Goal: Find specific page/section: Find specific page/section

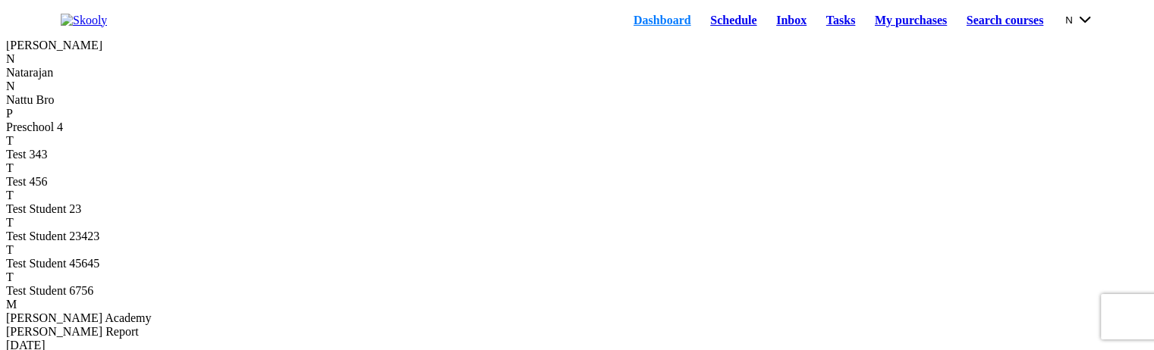
click at [702, 31] on link "Schedule" at bounding box center [733, 20] width 66 height 21
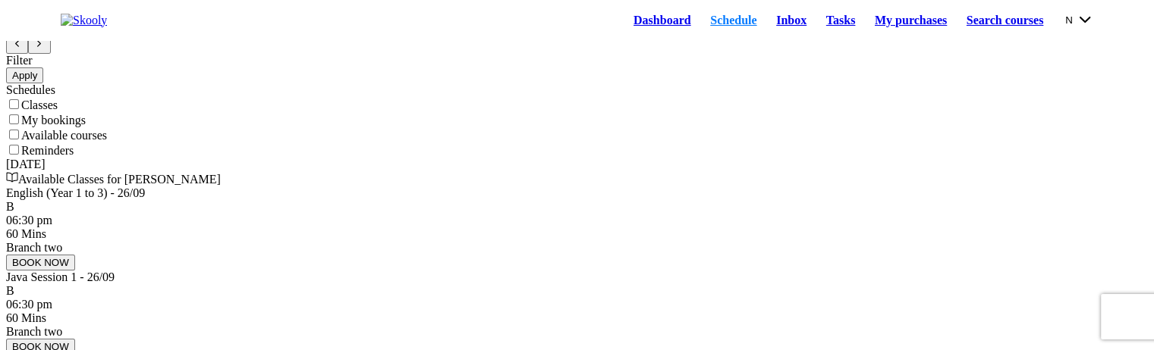
click at [1073, 23] on button "N" at bounding box center [1079, 19] width 28 height 17
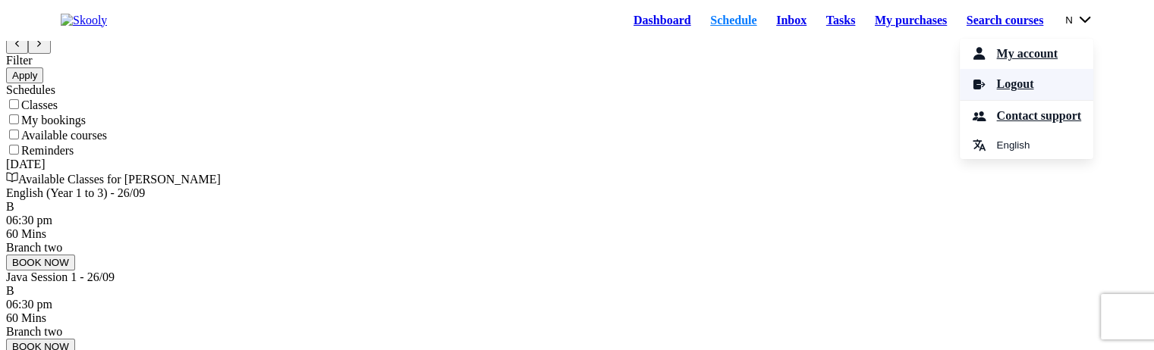
click at [1007, 83] on link "Logout" at bounding box center [1027, 84] width 134 height 31
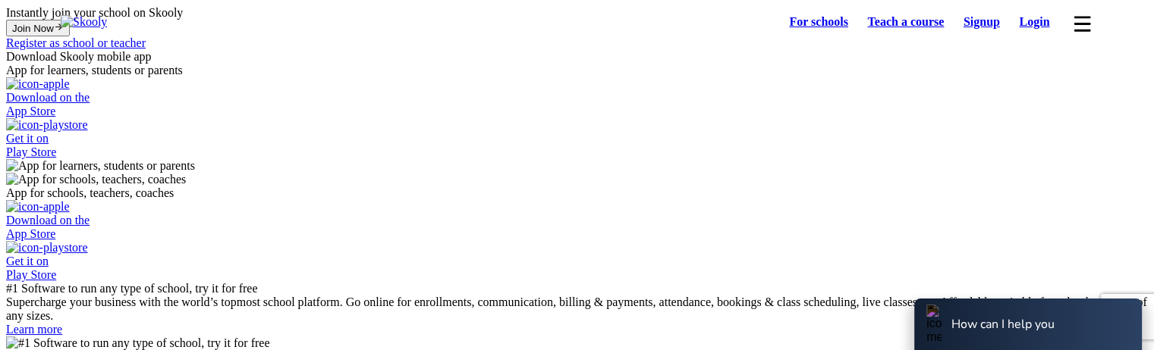
select select "81"
select select "Japan"
select select "Asia/Tokyo"
click at [1050, 33] on link "Login" at bounding box center [1035, 21] width 50 height 21
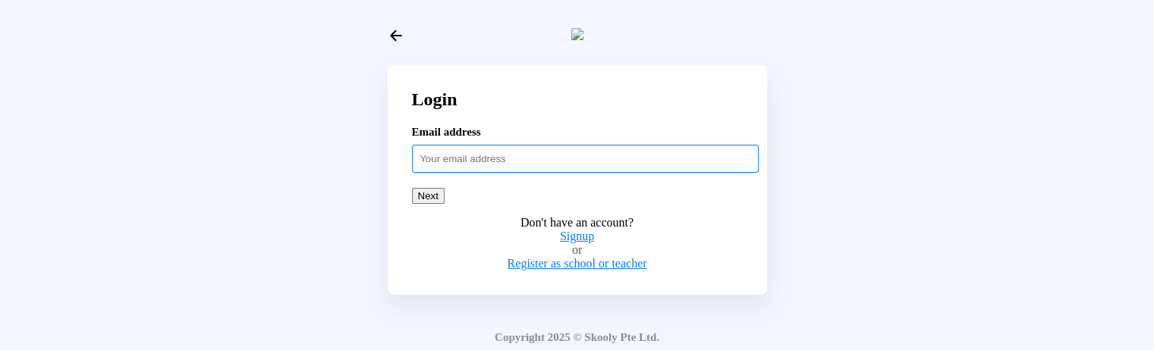
paste input "adultstud54321"
type input "[EMAIL_ADDRESS][DOMAIN_NAME]"
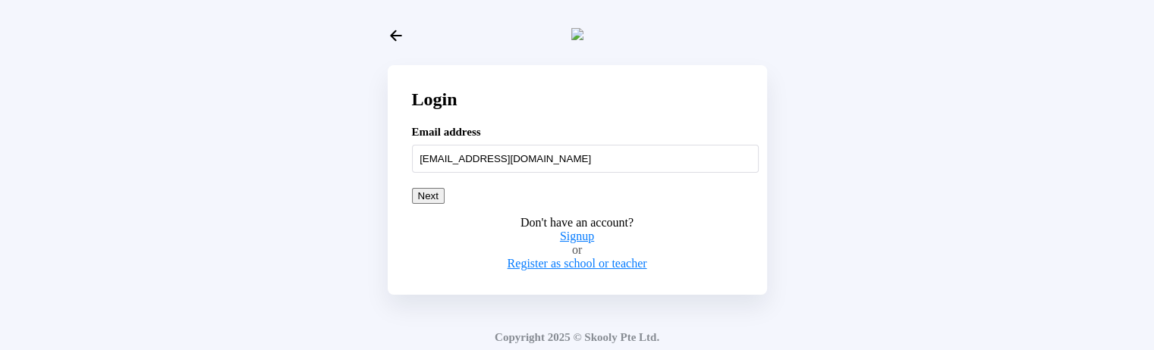
click at [445, 204] on button "Next" at bounding box center [428, 196] width 33 height 16
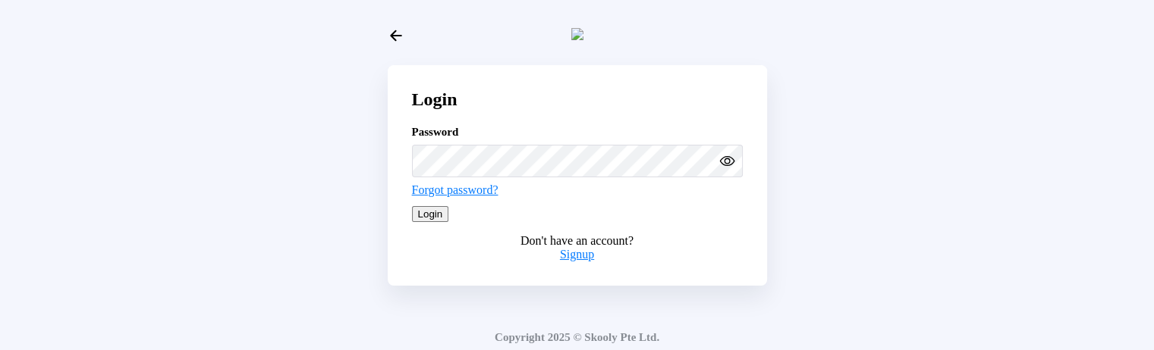
click at [449, 222] on button "Login" at bounding box center [430, 214] width 37 height 16
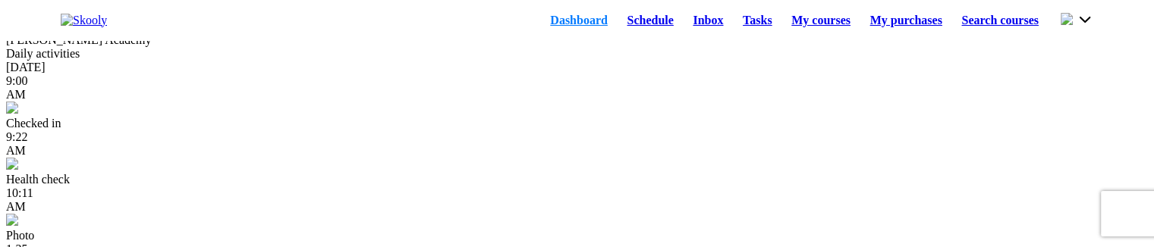
click at [618, 29] on link "Schedule" at bounding box center [651, 20] width 66 height 21
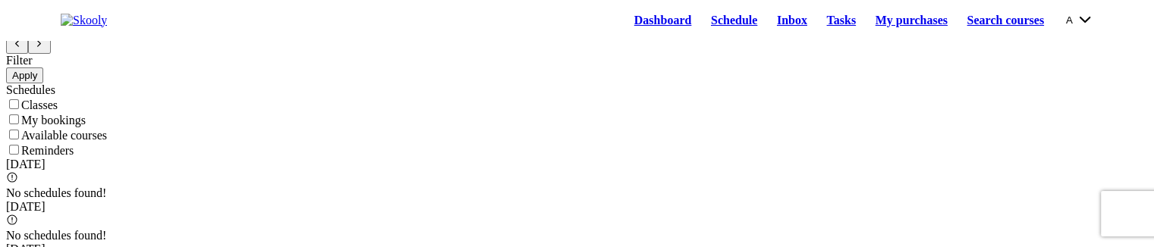
click at [1070, 19] on button "A" at bounding box center [1079, 19] width 27 height 17
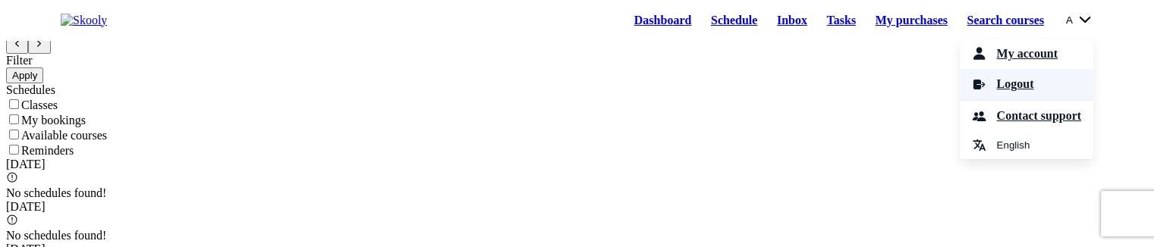
click at [1007, 96] on span "Logout" at bounding box center [1014, 85] width 37 height 22
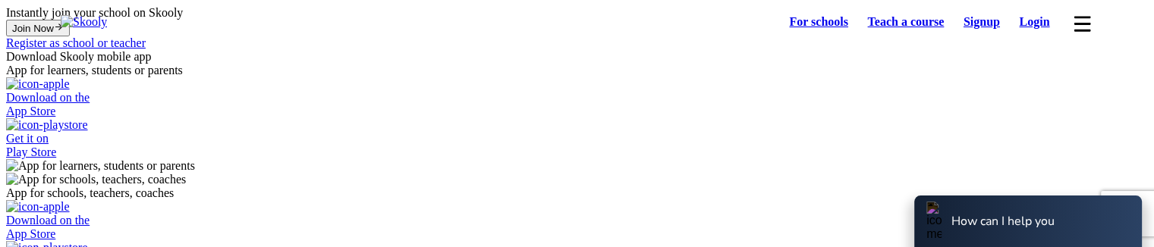
select select "81"
select select "Japan"
select select "Asia/Tokyo"
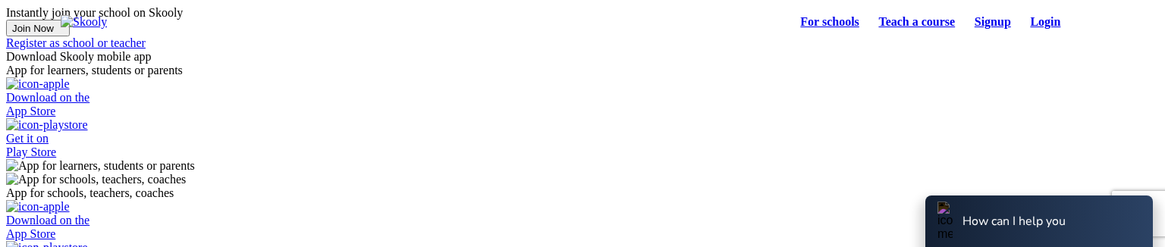
click at [1053, 24] on link "Login" at bounding box center [1046, 21] width 50 height 21
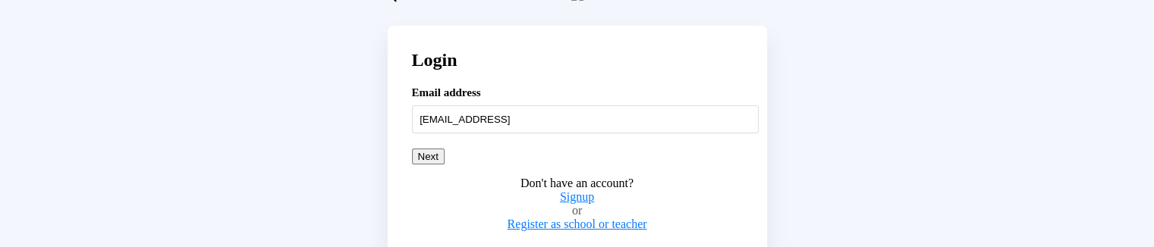
click at [445, 165] on button "Next" at bounding box center [428, 157] width 33 height 16
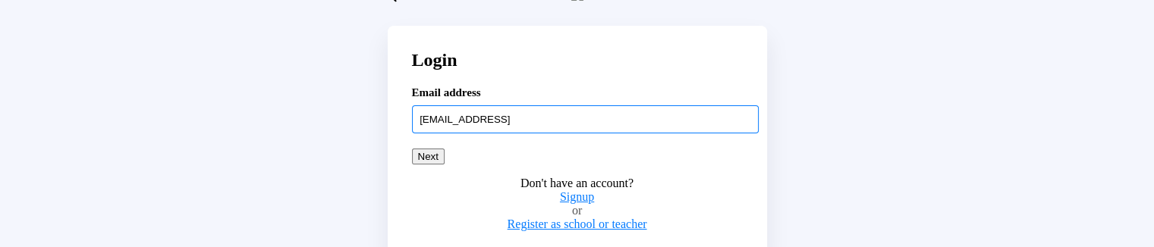
click at [613, 133] on input "adultstud54321@mailinator.con" at bounding box center [585, 118] width 347 height 27
type input "adultstud54321@mailinator.com"
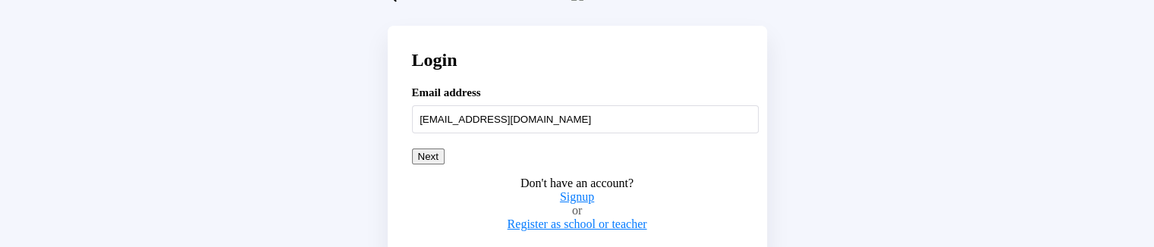
click at [445, 165] on button "Next" at bounding box center [428, 157] width 33 height 16
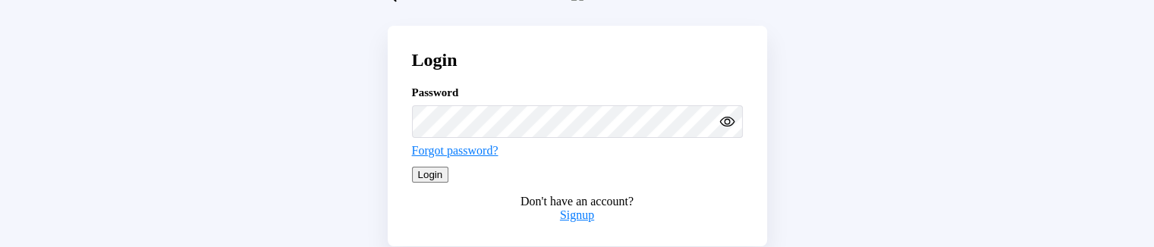
click at [725, 130] on icon "Eye" at bounding box center [727, 122] width 16 height 16
click at [449, 183] on button "Login" at bounding box center [430, 175] width 37 height 16
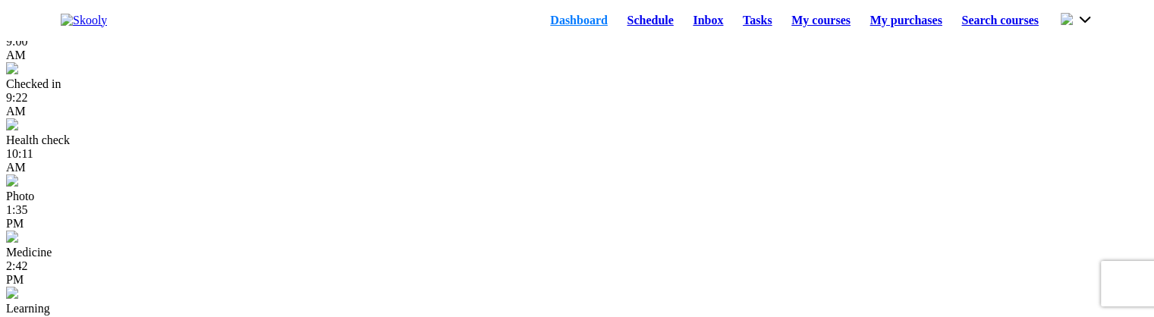
click at [618, 23] on link "Schedule" at bounding box center [651, 20] width 66 height 21
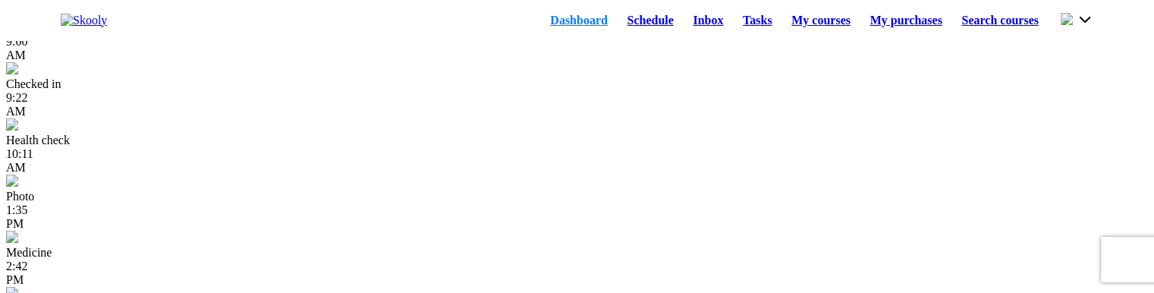
click at [627, 24] on link "Schedule" at bounding box center [651, 20] width 66 height 21
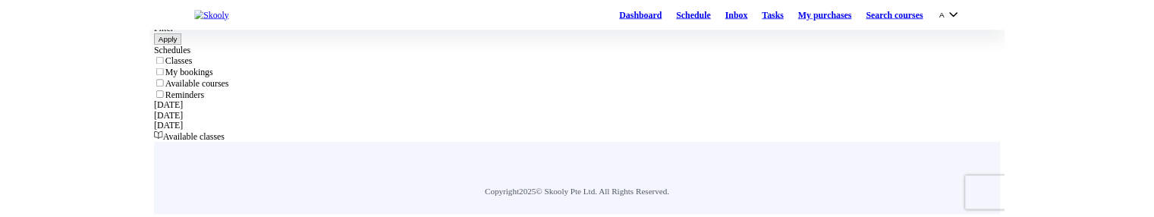
scroll to position [19, 0]
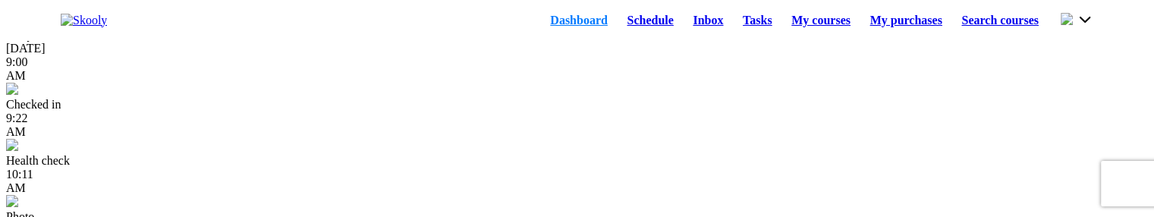
click at [622, 31] on link "Schedule" at bounding box center [651, 20] width 66 height 21
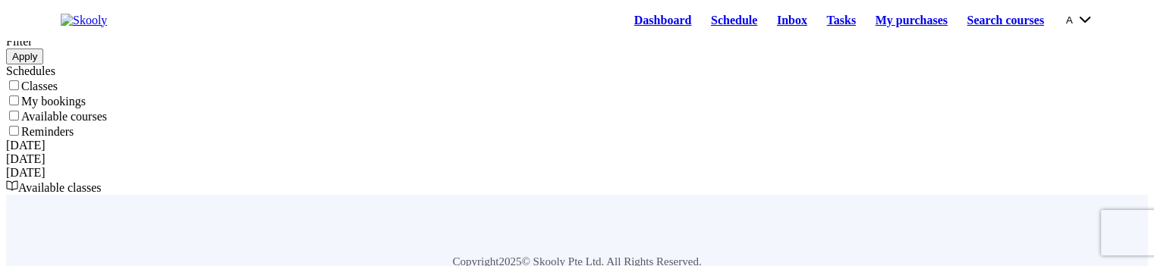
click at [1067, 28] on button "A" at bounding box center [1079, 19] width 27 height 17
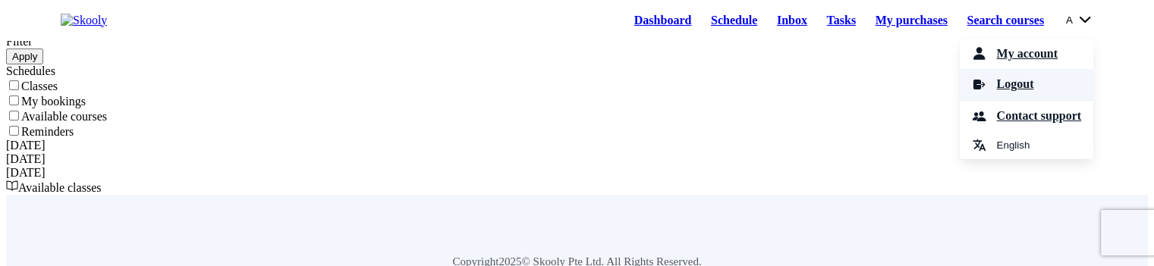
click at [1022, 100] on link "Logout" at bounding box center [1027, 84] width 134 height 31
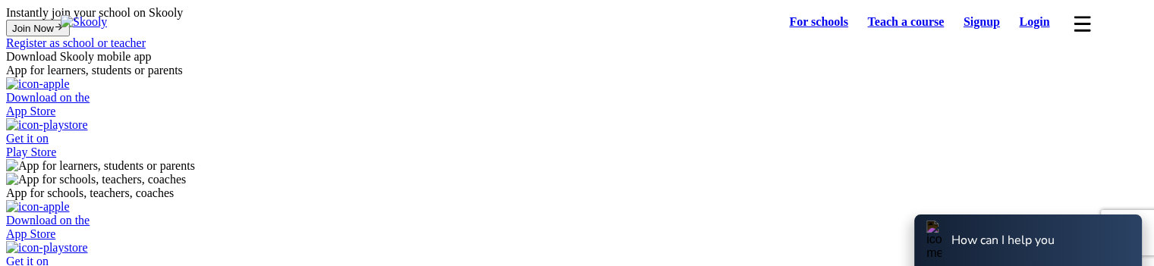
click at [1026, 26] on link "Login" at bounding box center [1035, 21] width 50 height 21
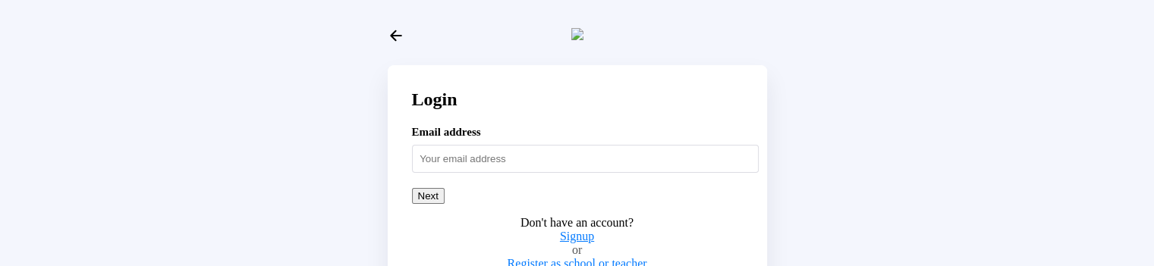
scroll to position [42, 0]
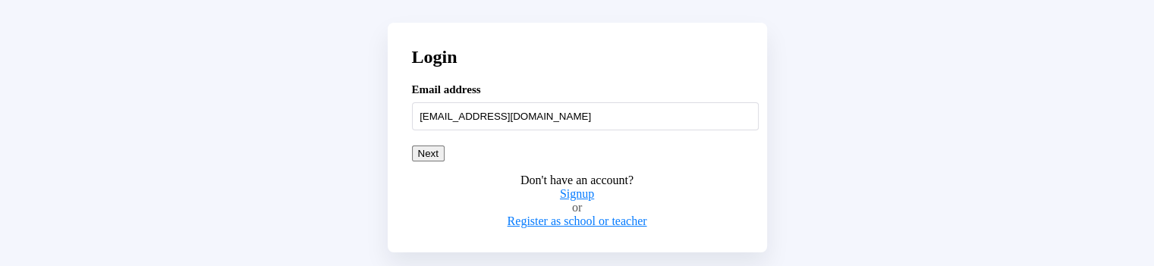
type input "[EMAIL_ADDRESS][DOMAIN_NAME]"
click at [445, 162] on button "Next" at bounding box center [428, 154] width 33 height 16
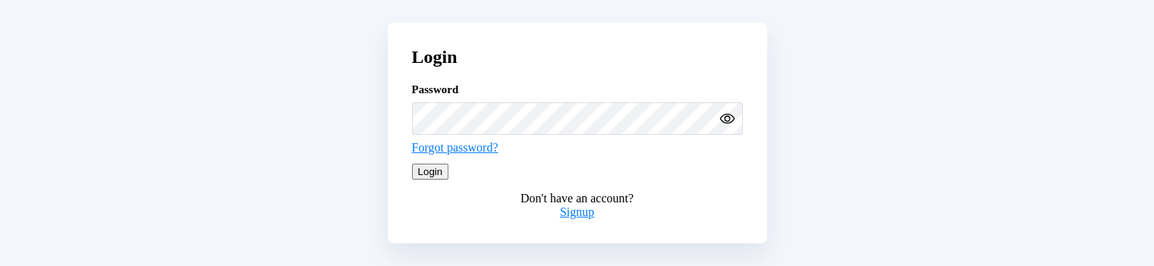
click at [449, 180] on button "Login" at bounding box center [430, 172] width 37 height 16
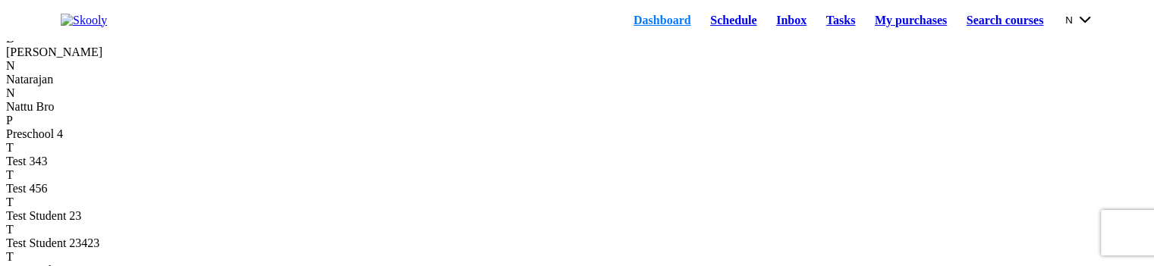
click at [693, 13] on div "Dashboard Schedule Inbox Tasks My purchases Search courses N My account Logout …" at bounding box center [852, 20] width 482 height 21
click at [700, 22] on link "Schedule" at bounding box center [733, 20] width 66 height 21
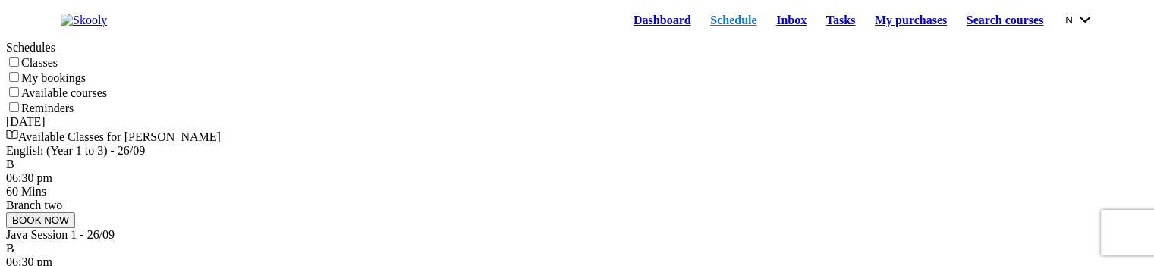
click at [1065, 27] on button "N" at bounding box center [1079, 19] width 28 height 17
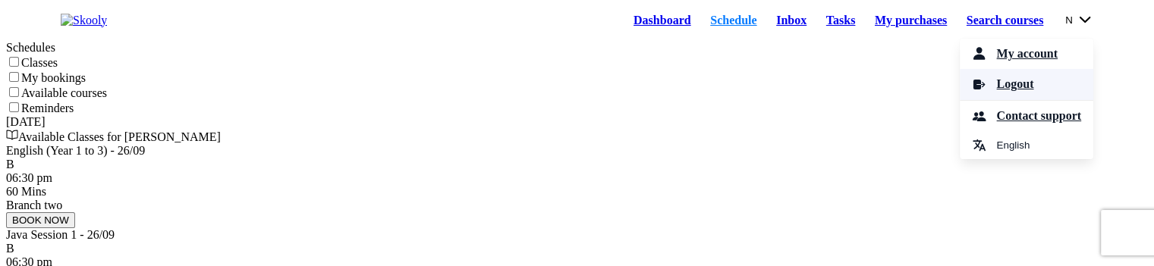
click at [1017, 94] on span "Logout" at bounding box center [1014, 85] width 37 height 22
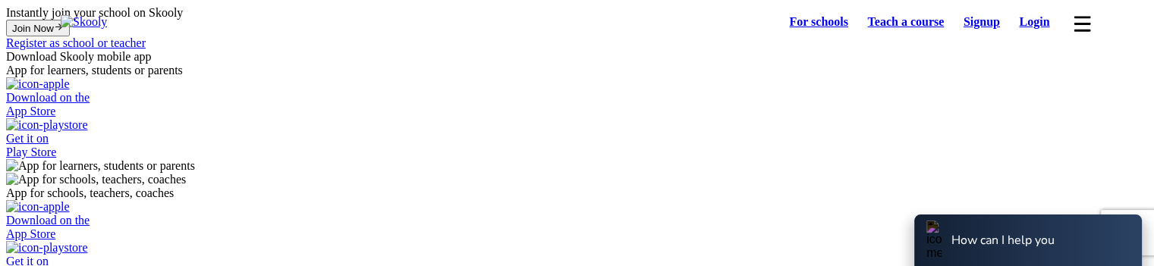
select select "81"
select select "Japan"
select select "Asia/Tokyo"
click at [1026, 30] on link "Login" at bounding box center [1035, 21] width 50 height 21
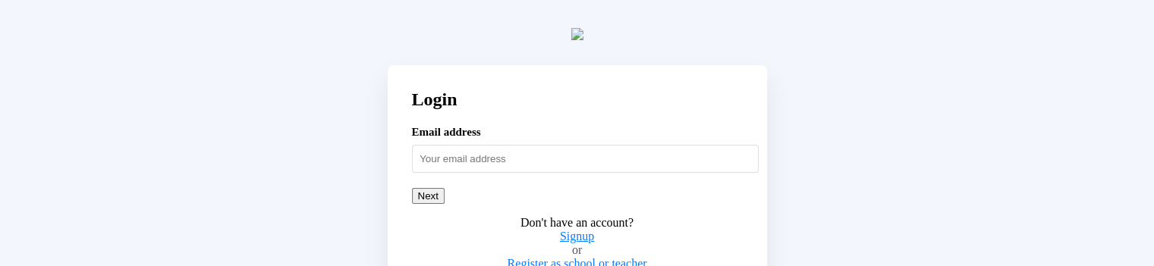
scroll to position [42, 0]
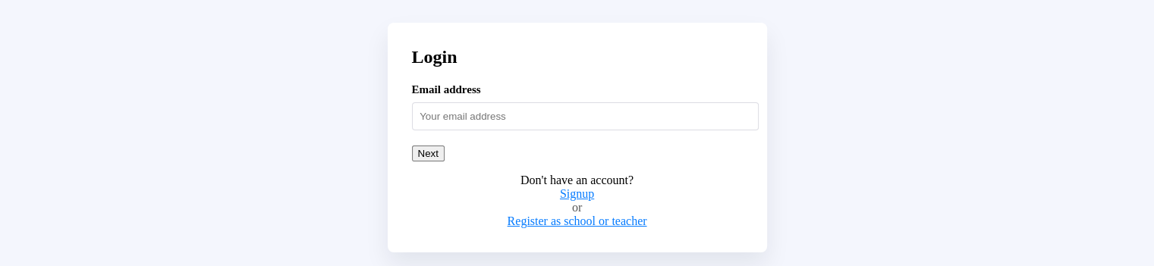
click at [454, 130] on input "text" at bounding box center [585, 115] width 347 height 27
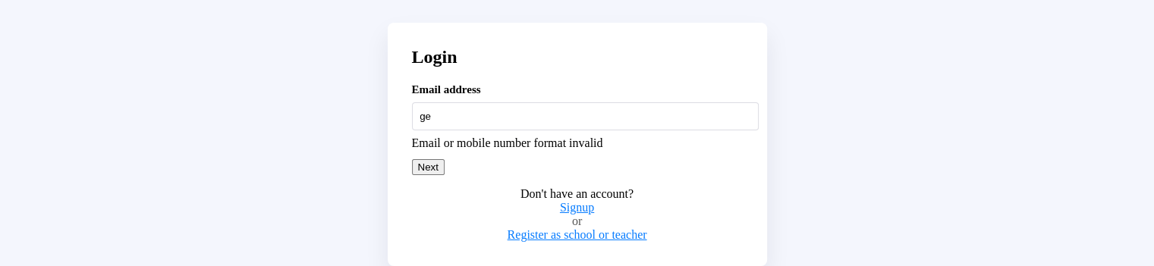
type input "g"
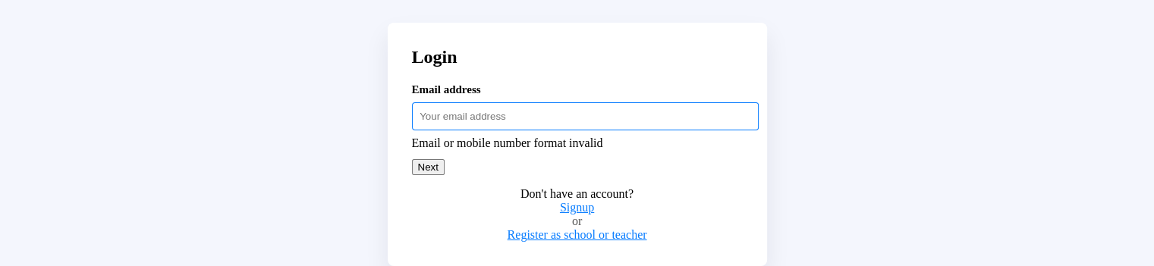
paste input "adultstud54321"
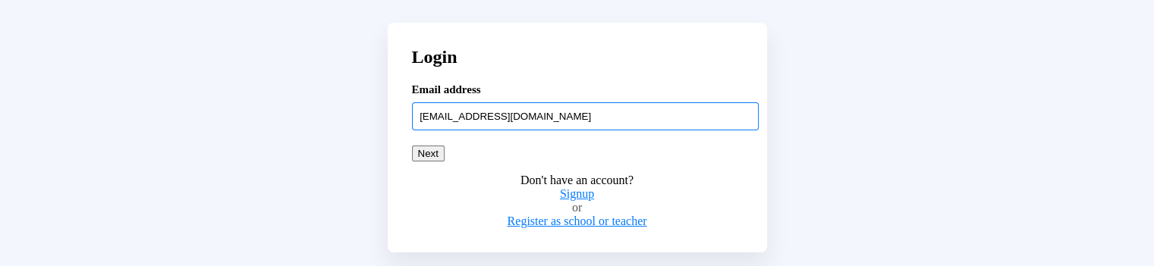
type input "[EMAIL_ADDRESS][DOMAIN_NAME]"
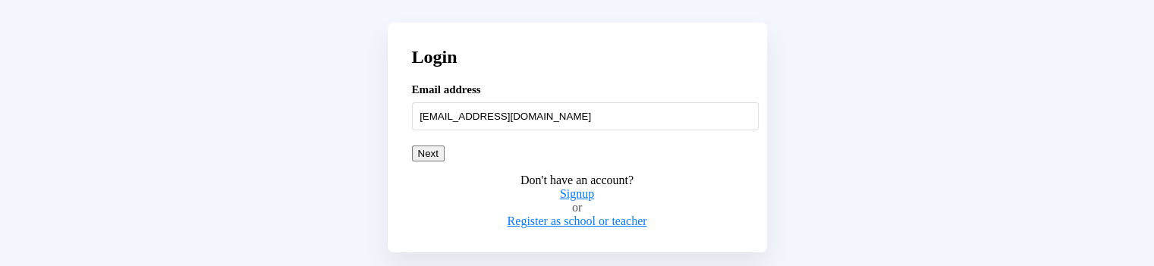
click at [445, 162] on button "Next" at bounding box center [428, 154] width 33 height 16
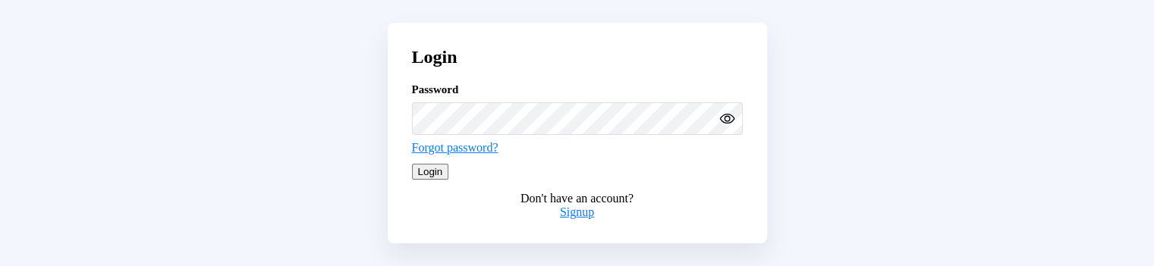
click at [740, 127] on button at bounding box center [728, 118] width 27 height 17
click at [449, 180] on button "Login" at bounding box center [430, 172] width 37 height 16
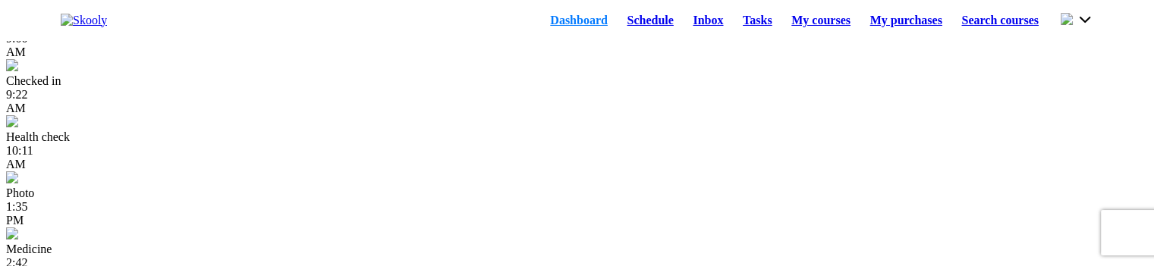
click at [618, 31] on link "Schedule" at bounding box center [651, 20] width 66 height 21
click at [627, 31] on link "Schedule" at bounding box center [651, 20] width 66 height 21
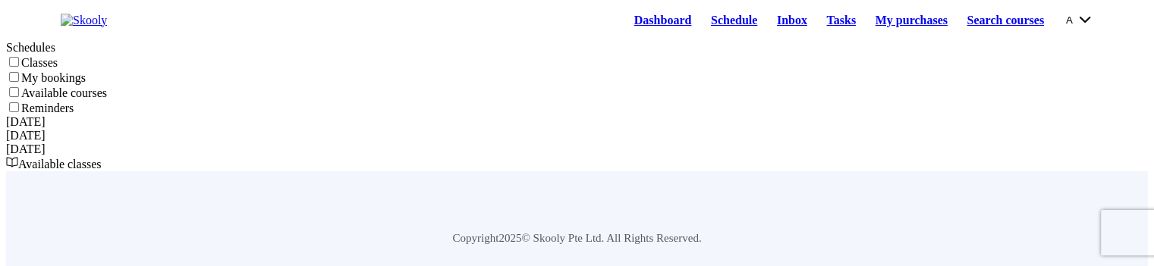
click at [701, 24] on link "Schedule" at bounding box center [734, 20] width 66 height 21
click at [625, 25] on link "Dashboard" at bounding box center [662, 20] width 77 height 21
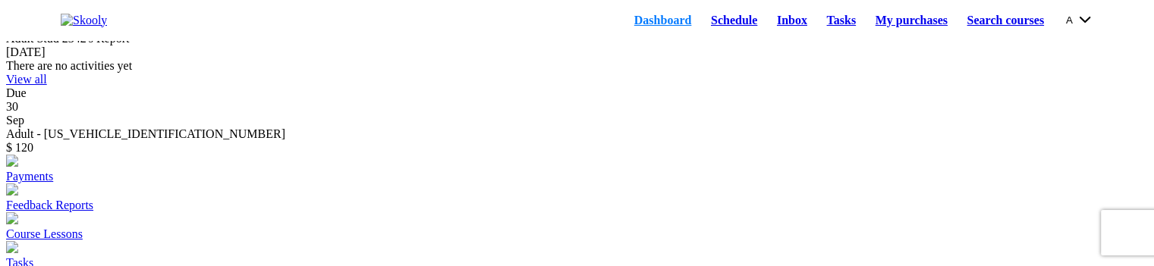
click at [721, 28] on link "Schedule" at bounding box center [734, 20] width 66 height 21
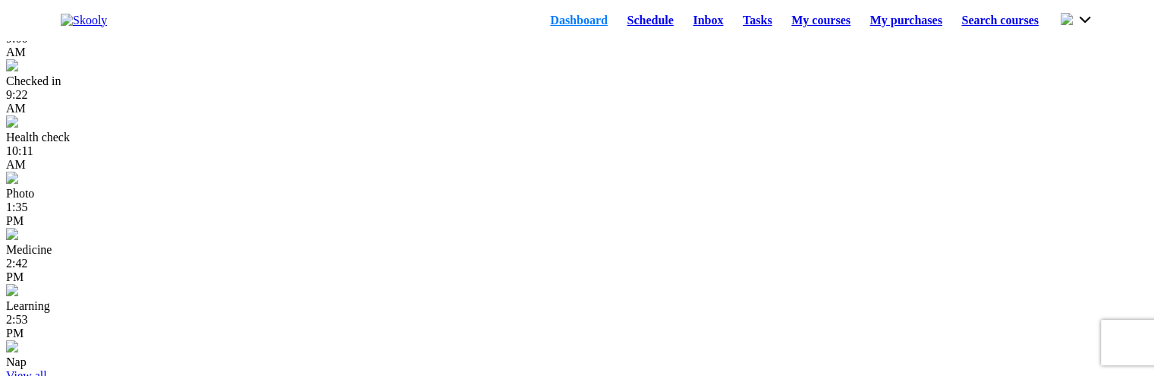
click at [620, 15] on link "Schedule" at bounding box center [651, 20] width 66 height 21
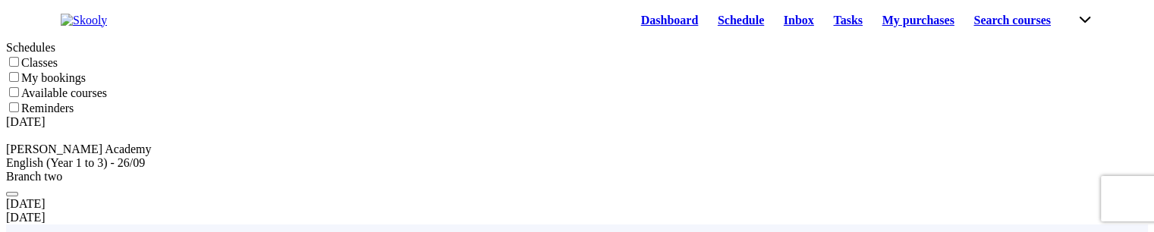
click at [708, 30] on link "Schedule" at bounding box center [741, 20] width 66 height 21
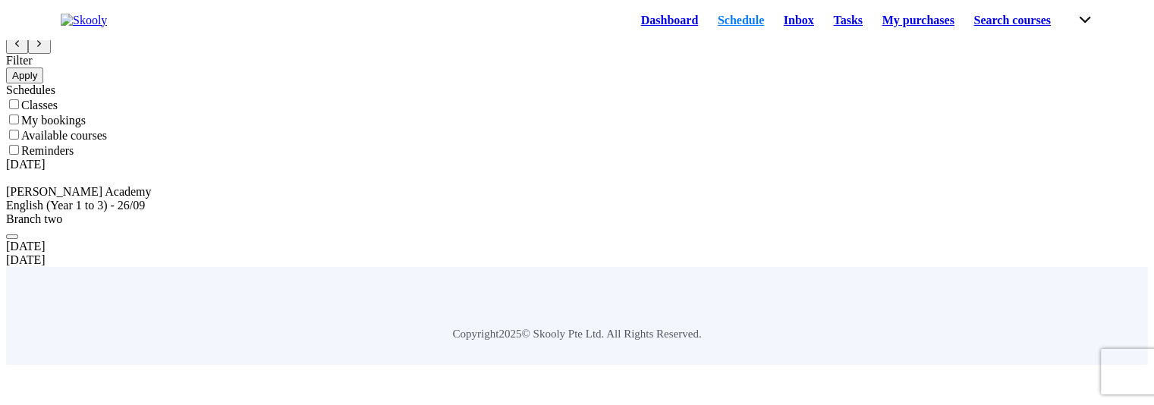
drag, startPoint x: 1077, startPoint y: 25, endPoint x: 1066, endPoint y: 24, distance: 11.4
click at [1077, 25] on button at bounding box center [1083, 19] width 20 height 17
click at [1089, 22] on button at bounding box center [1083, 19] width 20 height 17
click at [1080, 24] on button at bounding box center [1083, 19] width 20 height 17
click at [1073, 27] on button at bounding box center [1083, 19] width 20 height 17
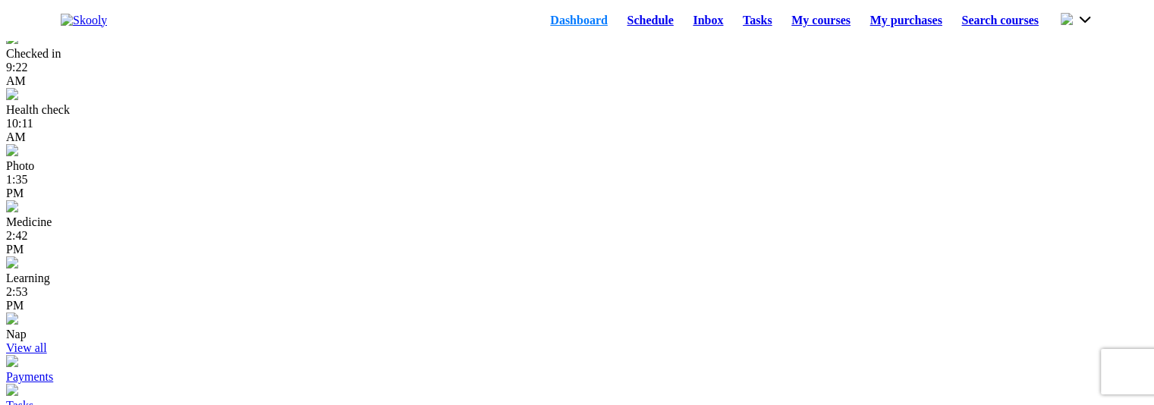
click at [1080, 23] on button at bounding box center [1077, 19] width 33 height 17
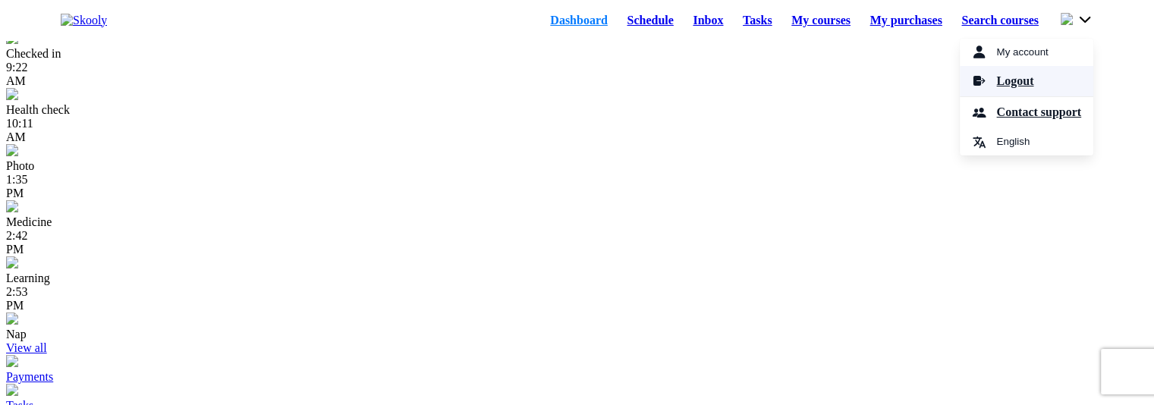
click at [1010, 91] on span "Logout" at bounding box center [1014, 82] width 37 height 22
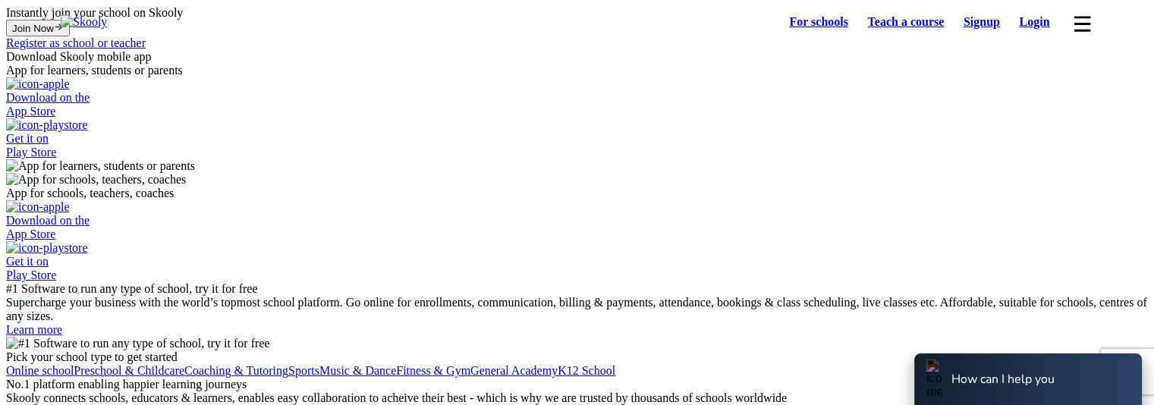
click at [1019, 17] on link "Login" at bounding box center [1035, 21] width 50 height 21
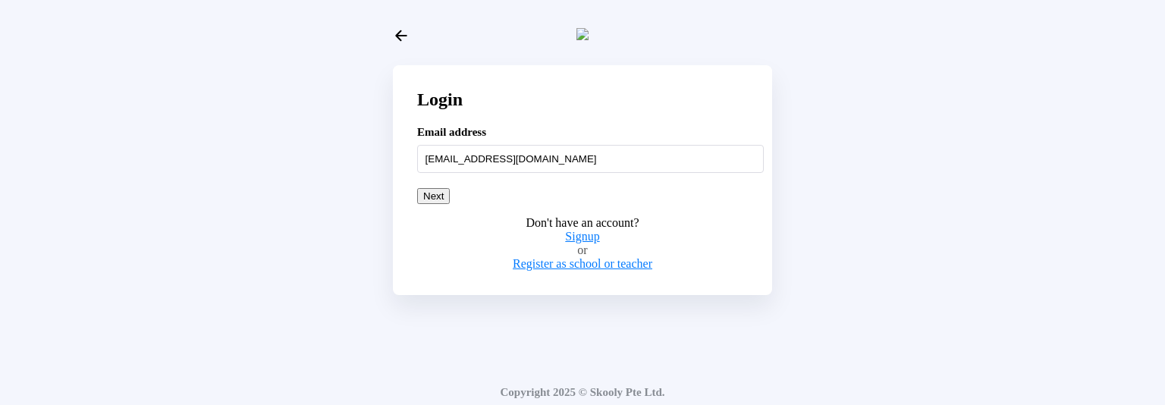
type input "[EMAIL_ADDRESS][DOMAIN_NAME]"
click at [450, 140] on button "Next" at bounding box center [433, 196] width 33 height 16
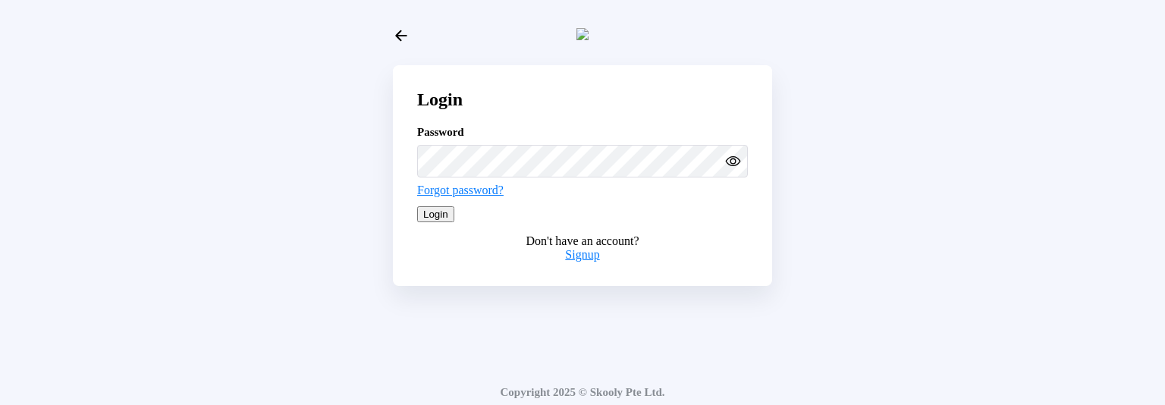
click at [454, 140] on button "Login" at bounding box center [435, 214] width 37 height 16
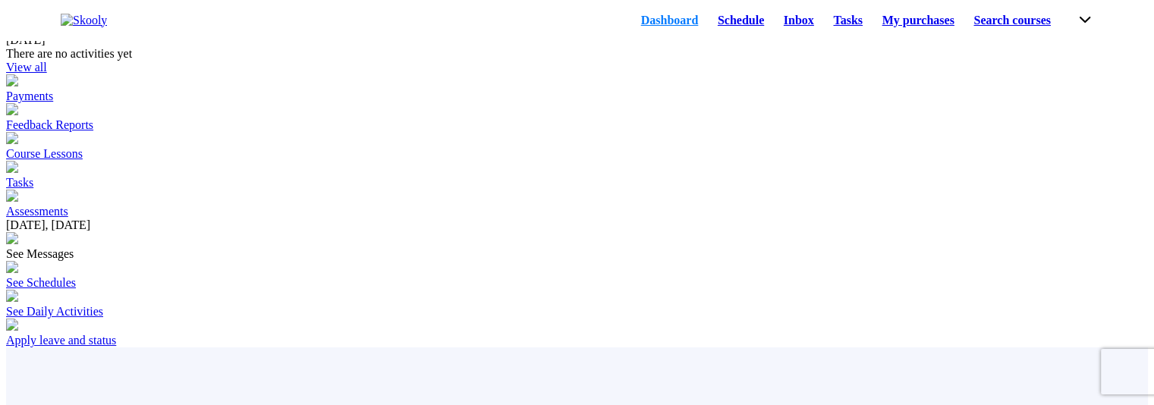
click at [708, 27] on link "Schedule" at bounding box center [741, 20] width 66 height 21
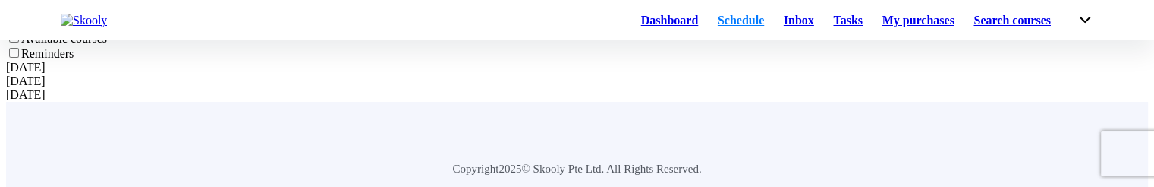
scroll to position [152, 0]
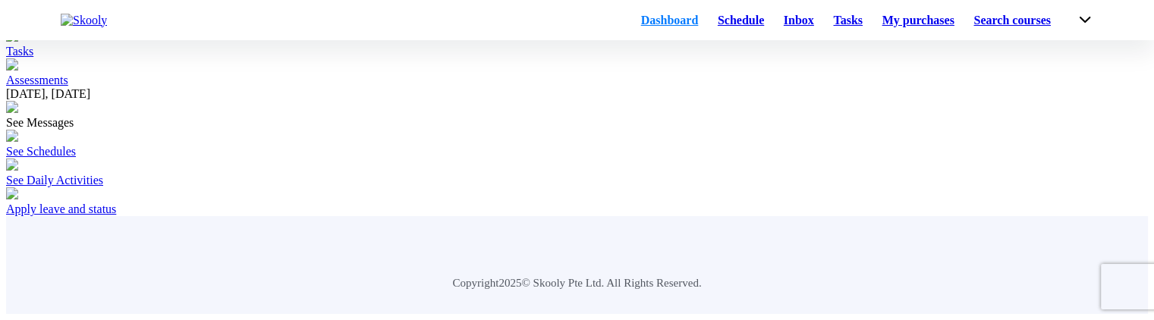
scroll to position [76, 0]
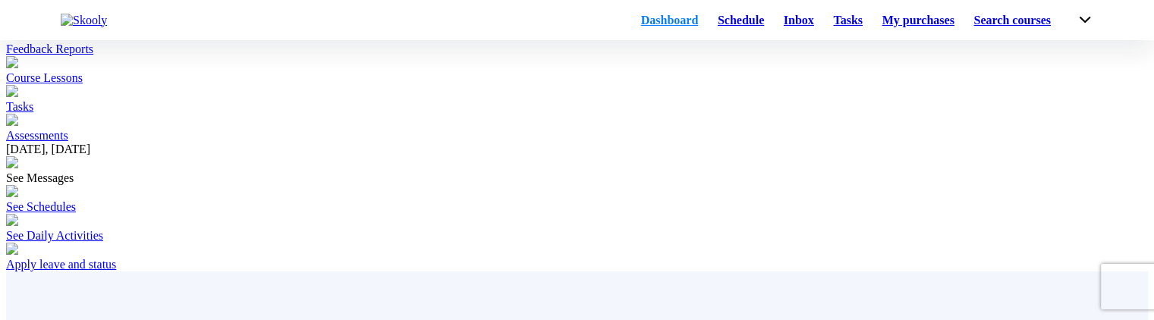
click at [708, 31] on link "Schedule" at bounding box center [741, 20] width 66 height 21
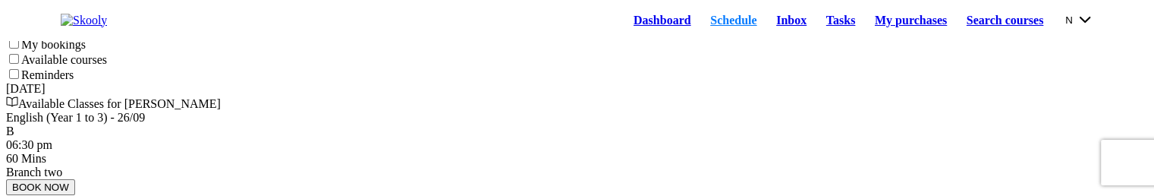
click at [1065, 19] on button "N" at bounding box center [1079, 19] width 28 height 17
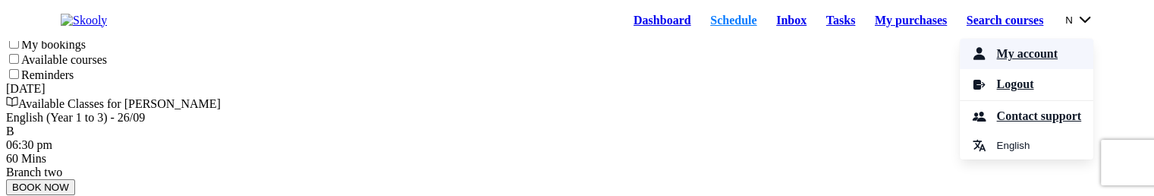
click at [1029, 70] on link "My account" at bounding box center [1027, 54] width 134 height 31
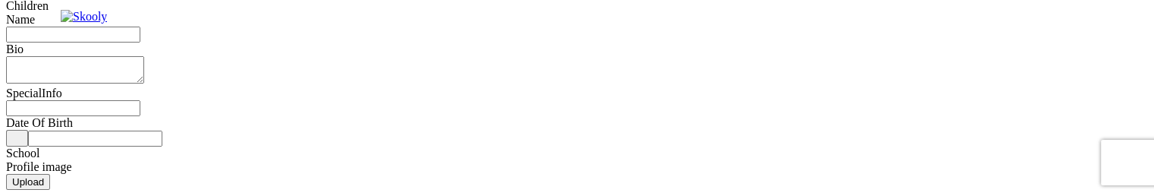
click at [1074, 10] on header at bounding box center [577, 16] width 1154 height 33
click at [1073, 10] on header at bounding box center [577, 16] width 1154 height 33
type input "[PERSON_NAME]"
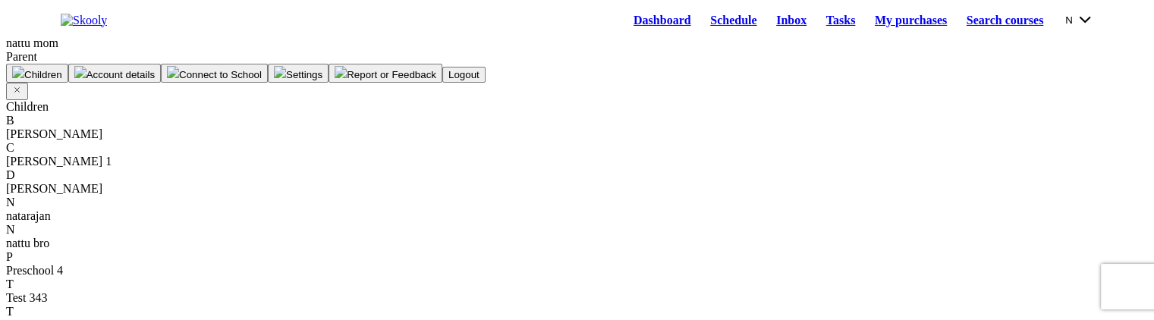
click at [1080, 28] on button "N" at bounding box center [1079, 19] width 28 height 17
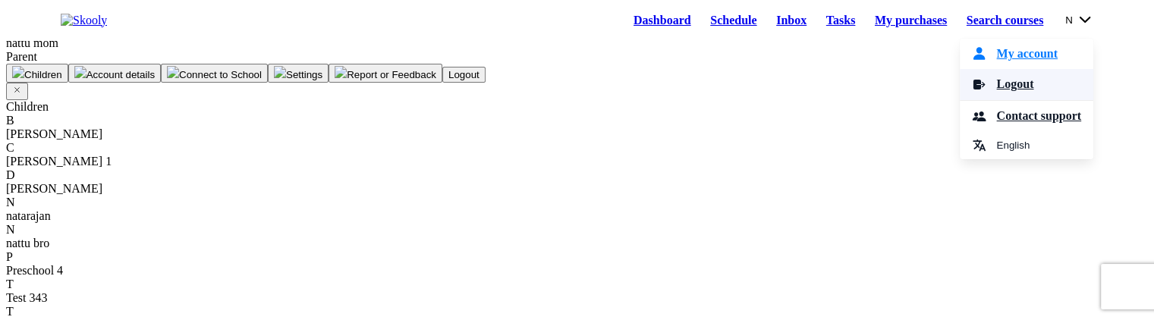
click at [1020, 91] on link "Logout" at bounding box center [1027, 84] width 134 height 31
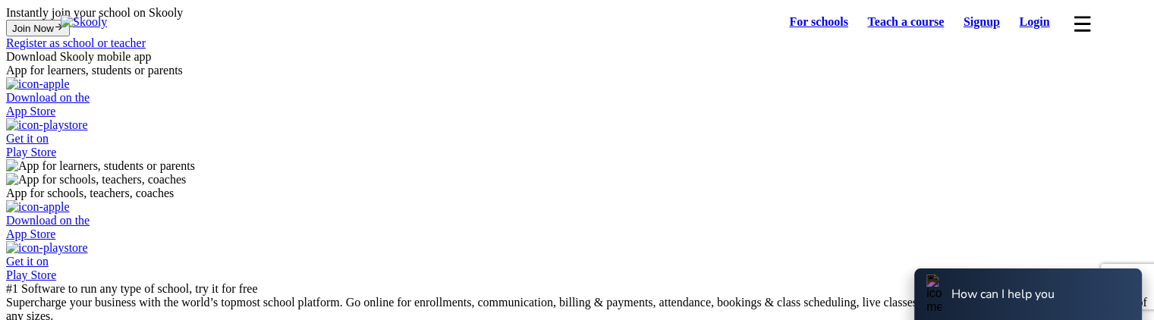
click at [1041, 28] on link "Login" at bounding box center [1035, 21] width 50 height 21
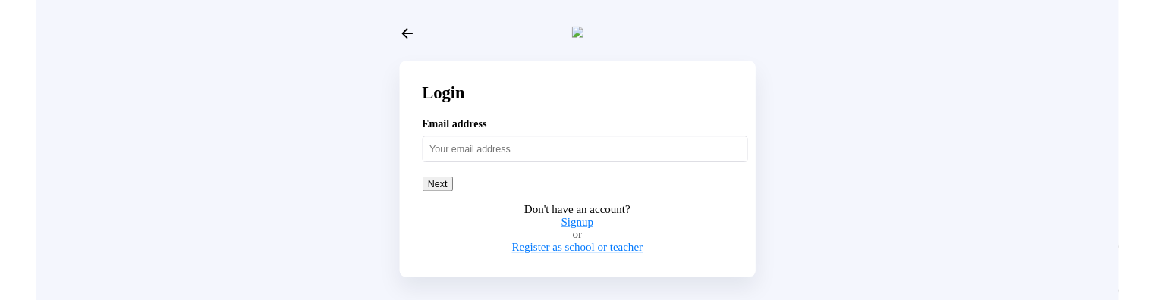
scroll to position [15, 0]
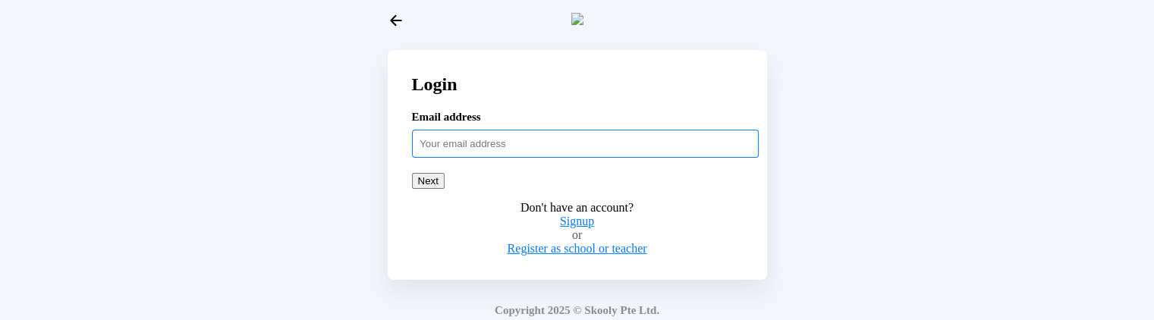
paste input "adultstud54321"
type input "[EMAIL_ADDRESS][DOMAIN_NAME]"
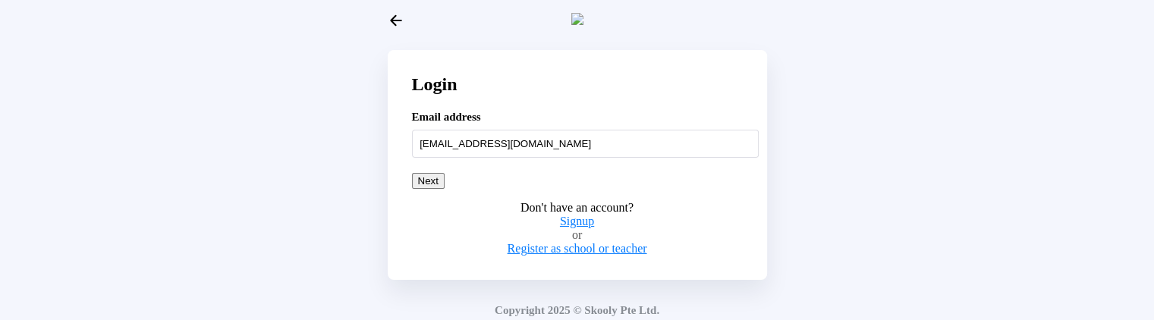
click at [445, 189] on button "Next" at bounding box center [428, 181] width 33 height 16
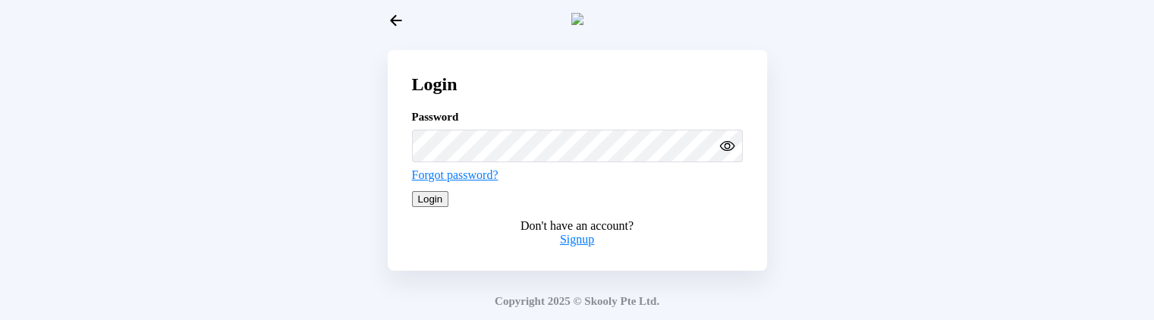
click at [449, 207] on button "Login" at bounding box center [430, 199] width 37 height 16
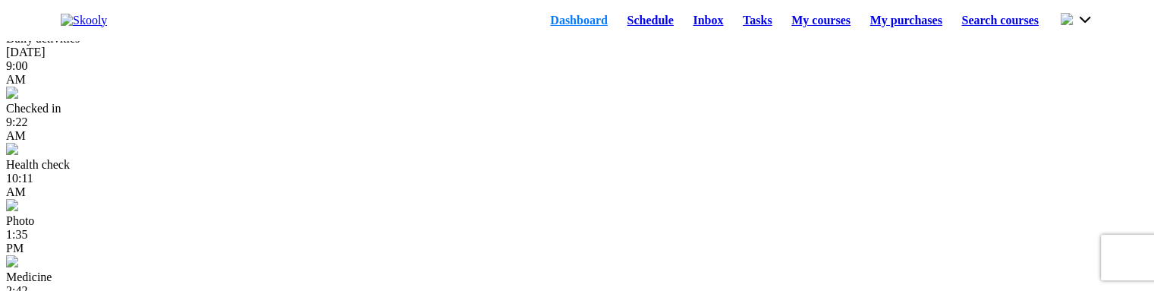
click at [630, 31] on link "Schedule" at bounding box center [651, 20] width 66 height 21
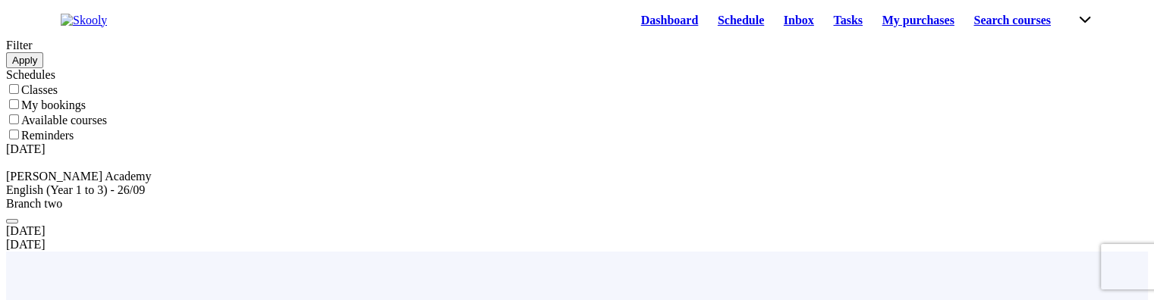
scroll to position [91, 0]
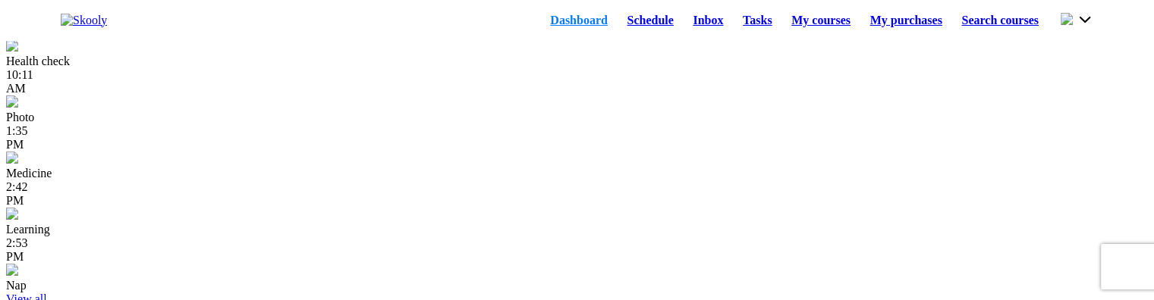
scroll to position [15, 0]
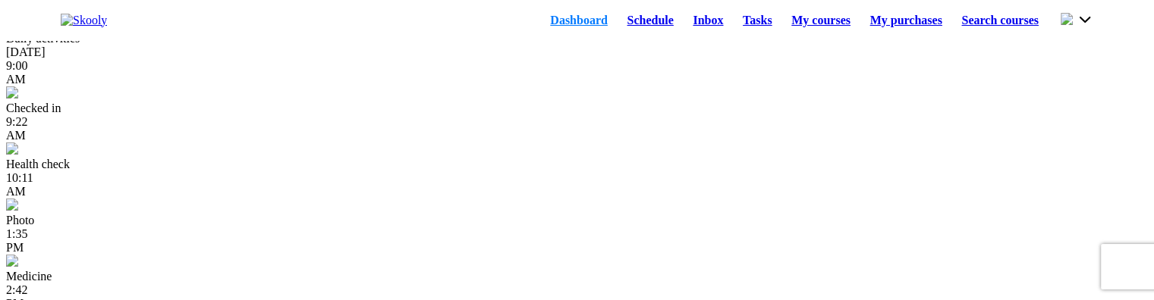
click at [618, 31] on link "Schedule" at bounding box center [651, 20] width 66 height 21
